Goal: Task Accomplishment & Management: Manage account settings

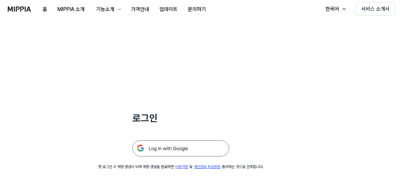
click at [175, 149] on img at bounding box center [180, 148] width 97 height 16
